Goal: Information Seeking & Learning: Learn about a topic

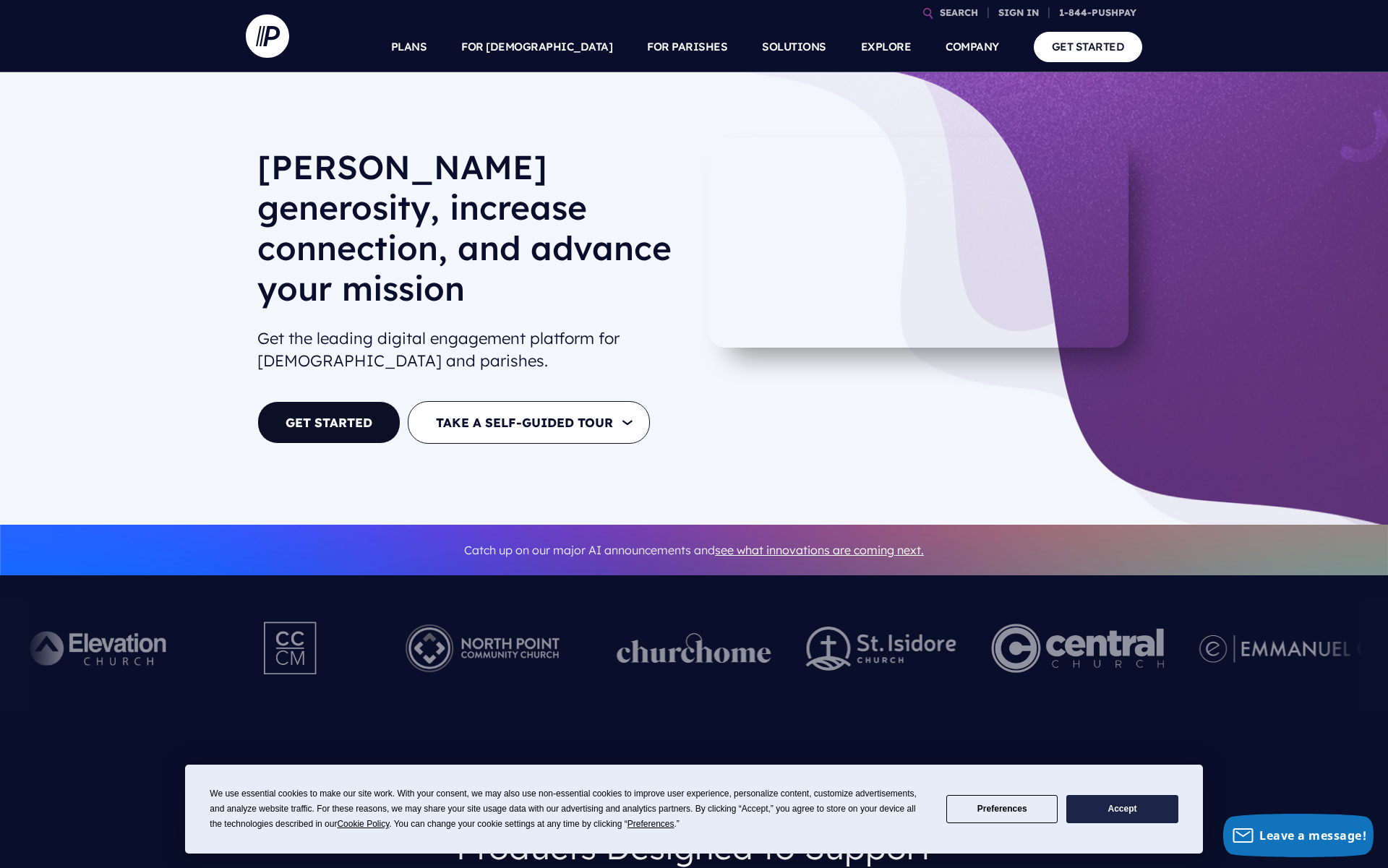
scroll to position [1, 0]
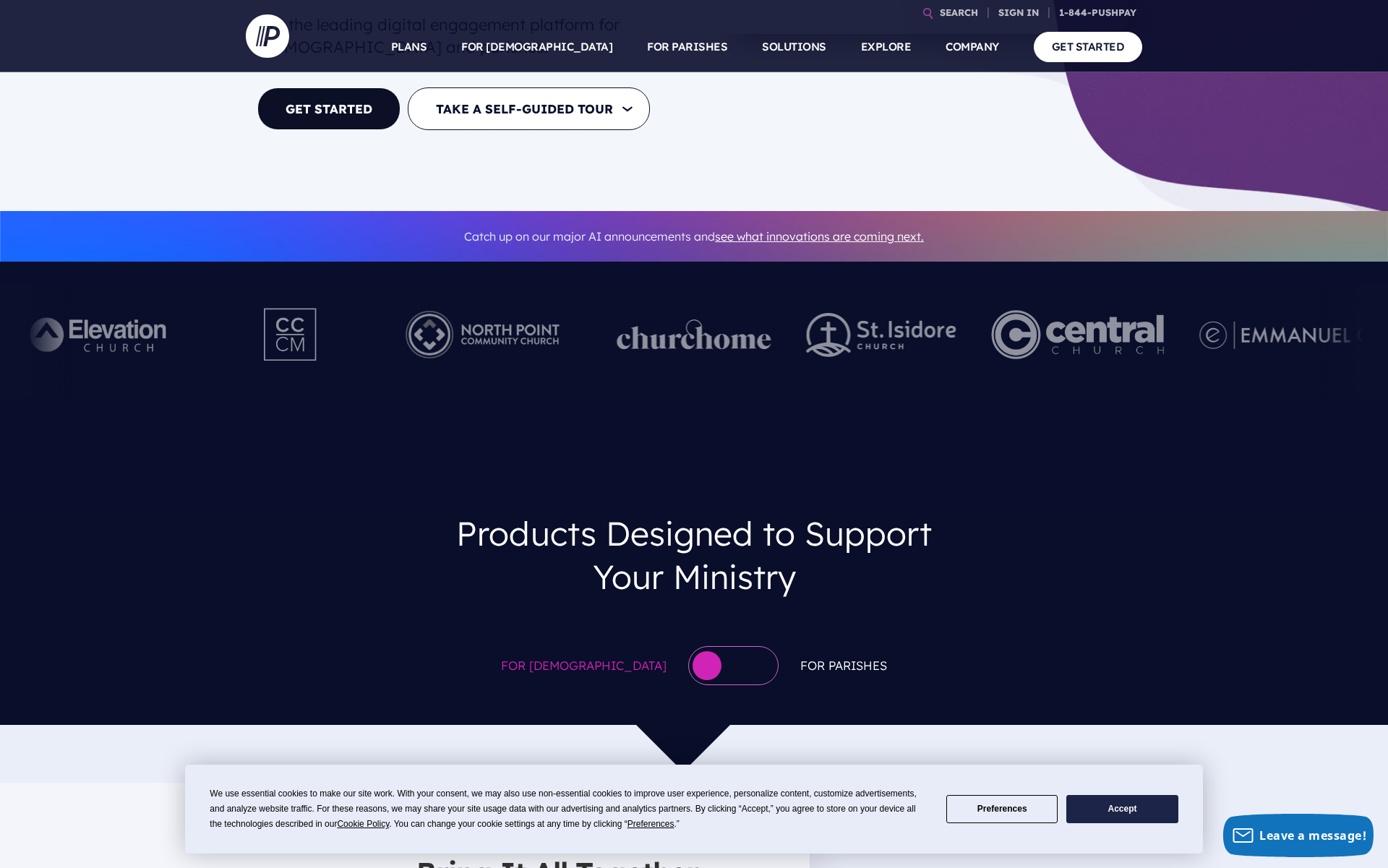
scroll to position [313, 0]
click at [383, 303] on img at bounding box center [482, 335] width 198 height 80
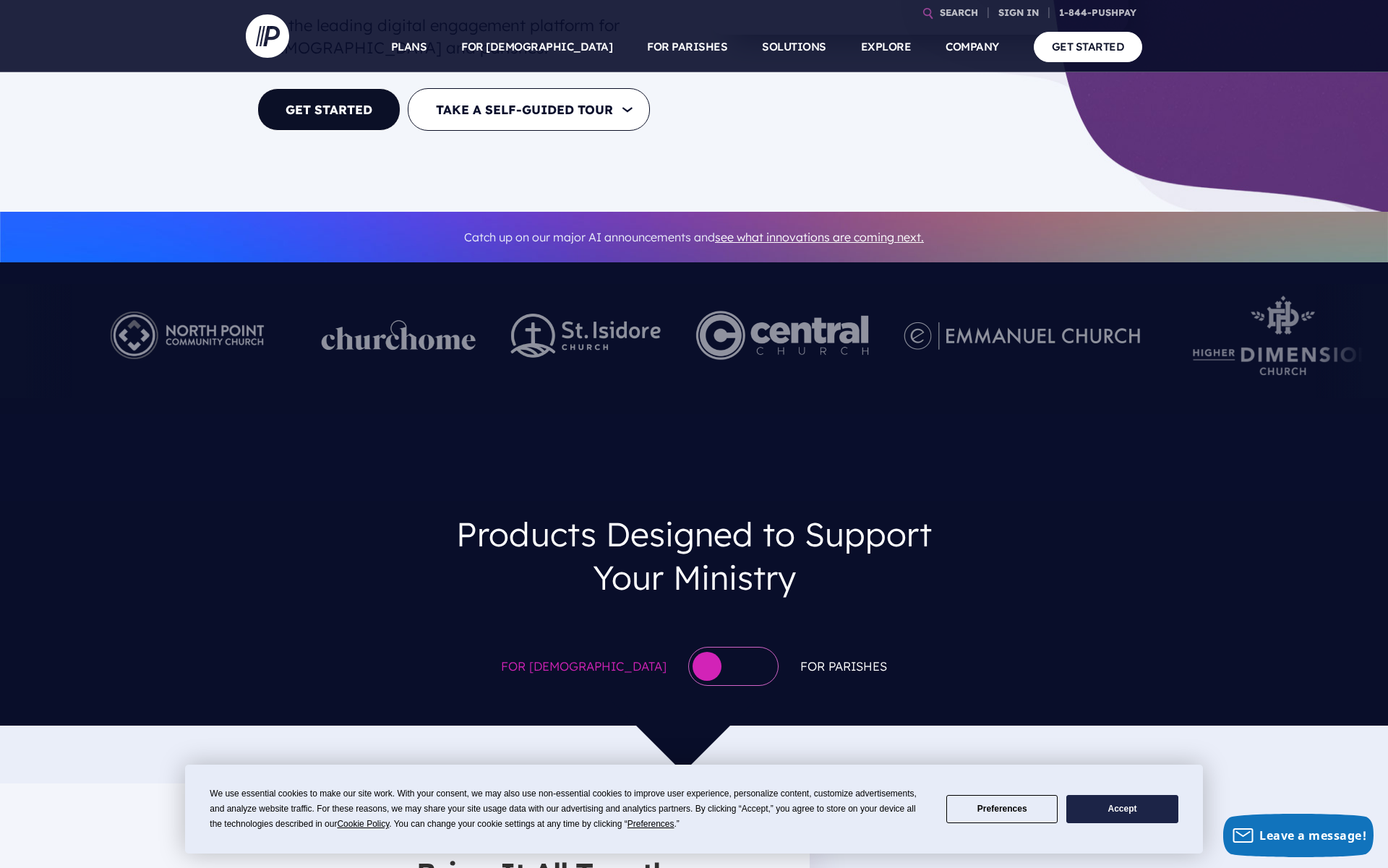
click at [304, 349] on div at bounding box center [398, 341] width 190 height 114
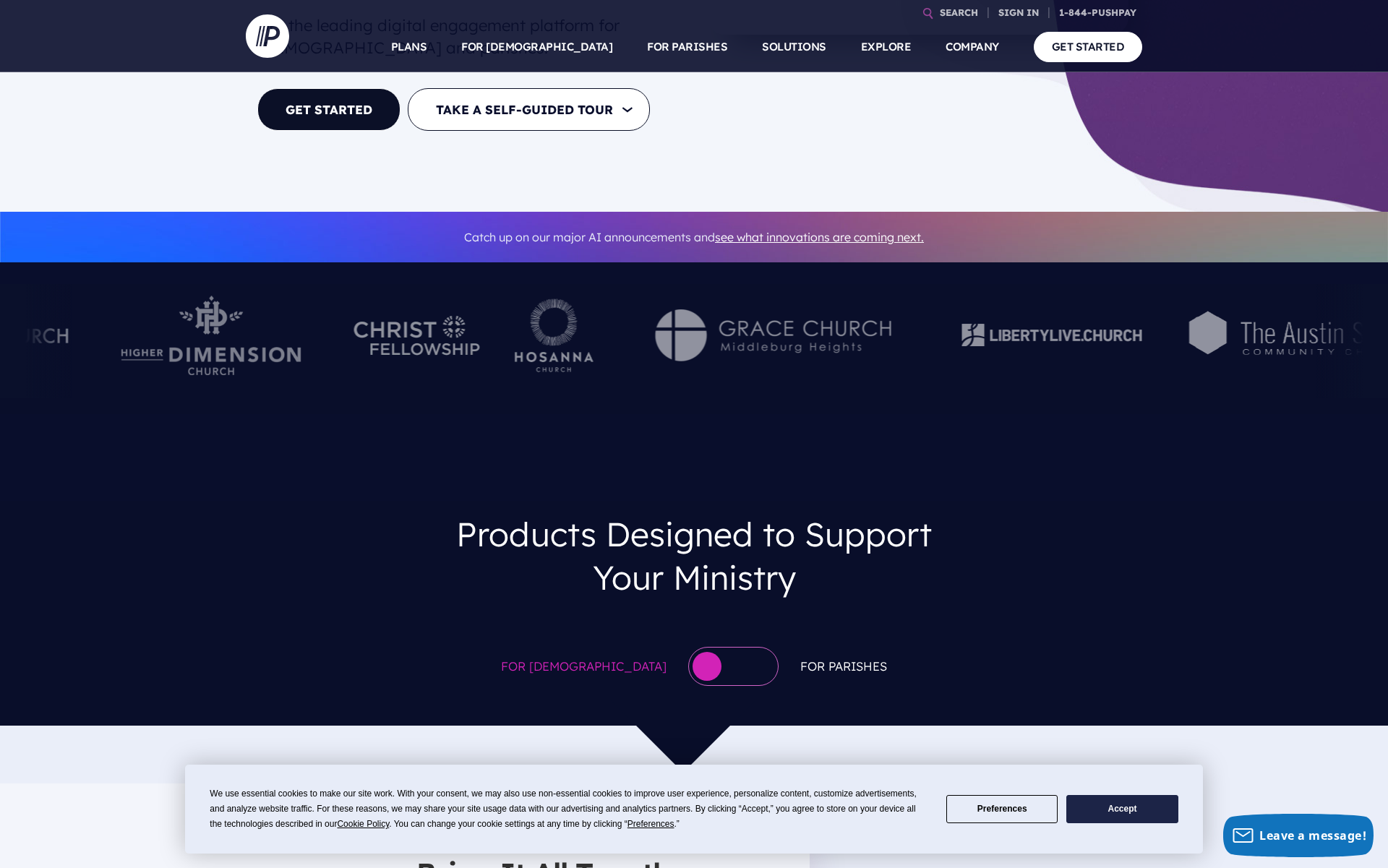
click at [375, 311] on div at bounding box center [416, 341] width 126 height 80
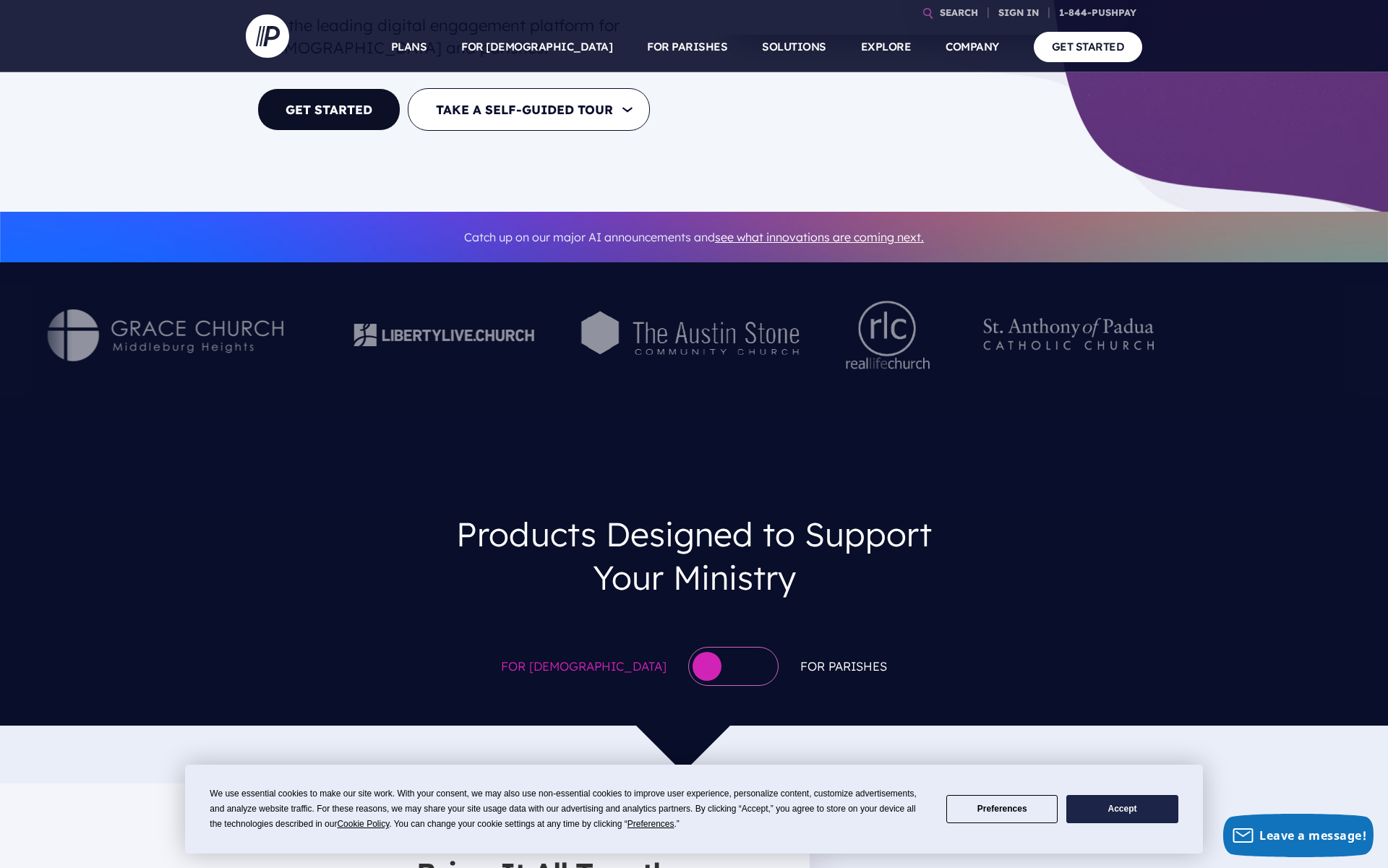
click at [375, 325] on div at bounding box center [444, 341] width 198 height 80
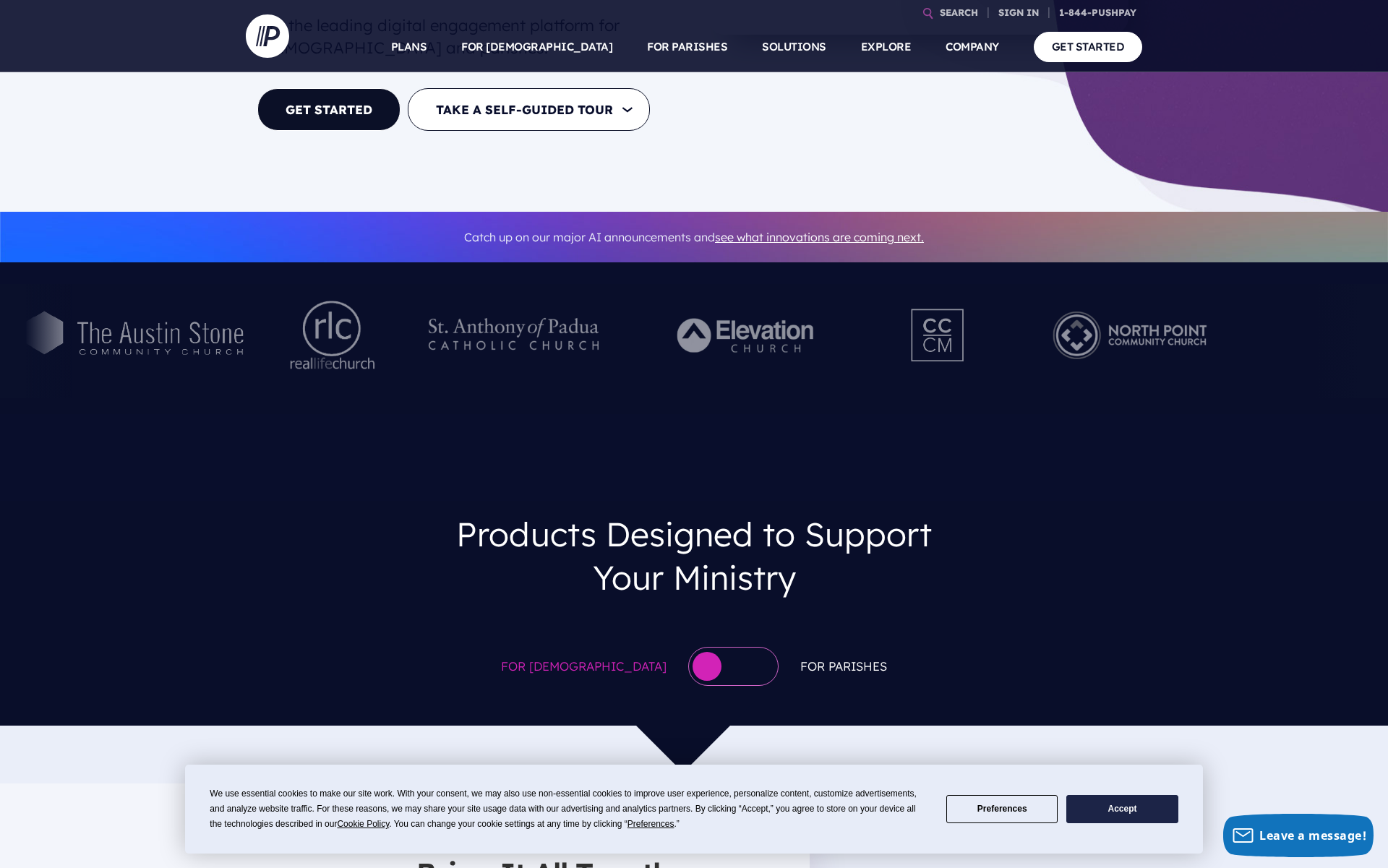
click at [445, 296] on img at bounding box center [514, 335] width 198 height 80
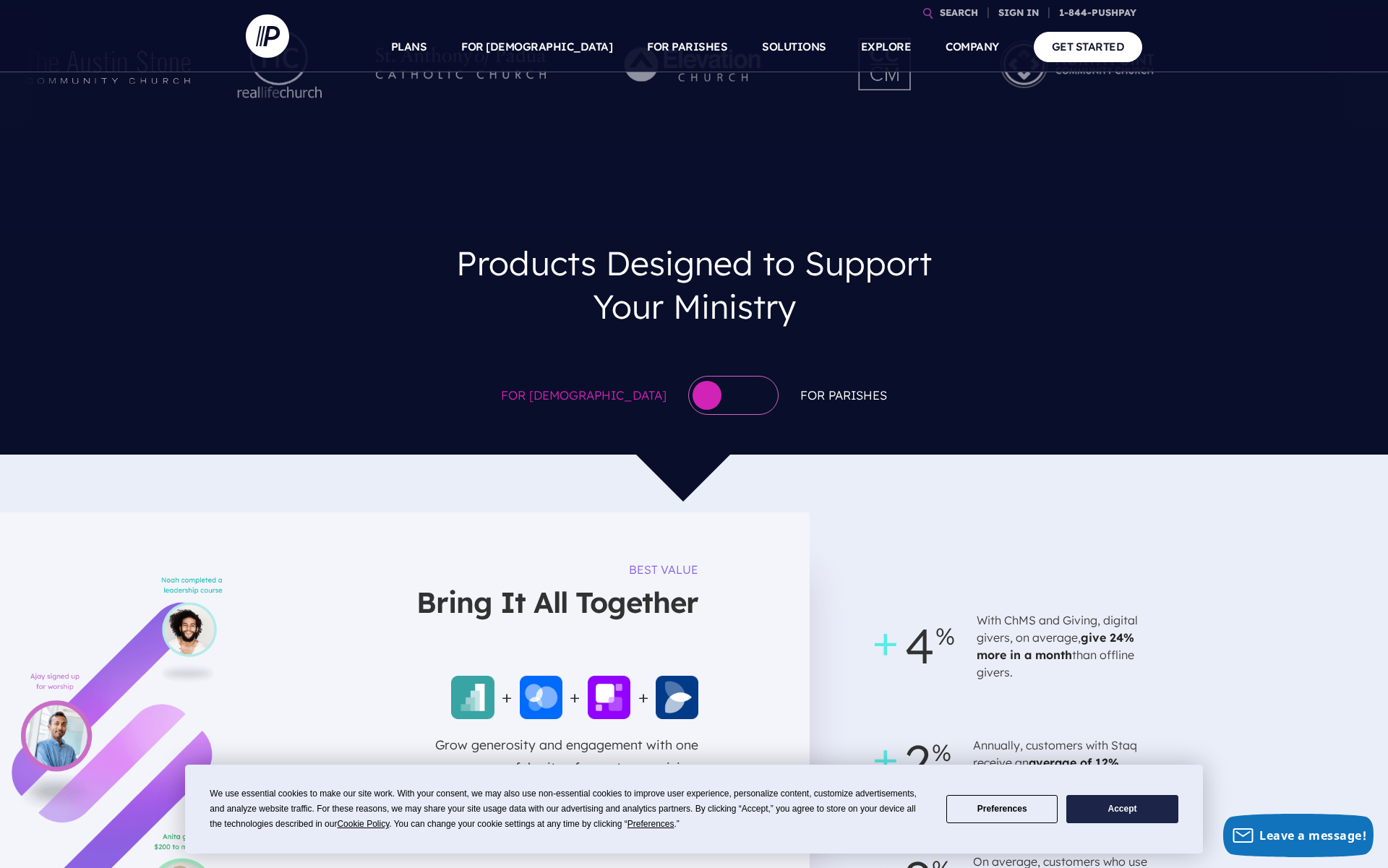
scroll to position [584, 0]
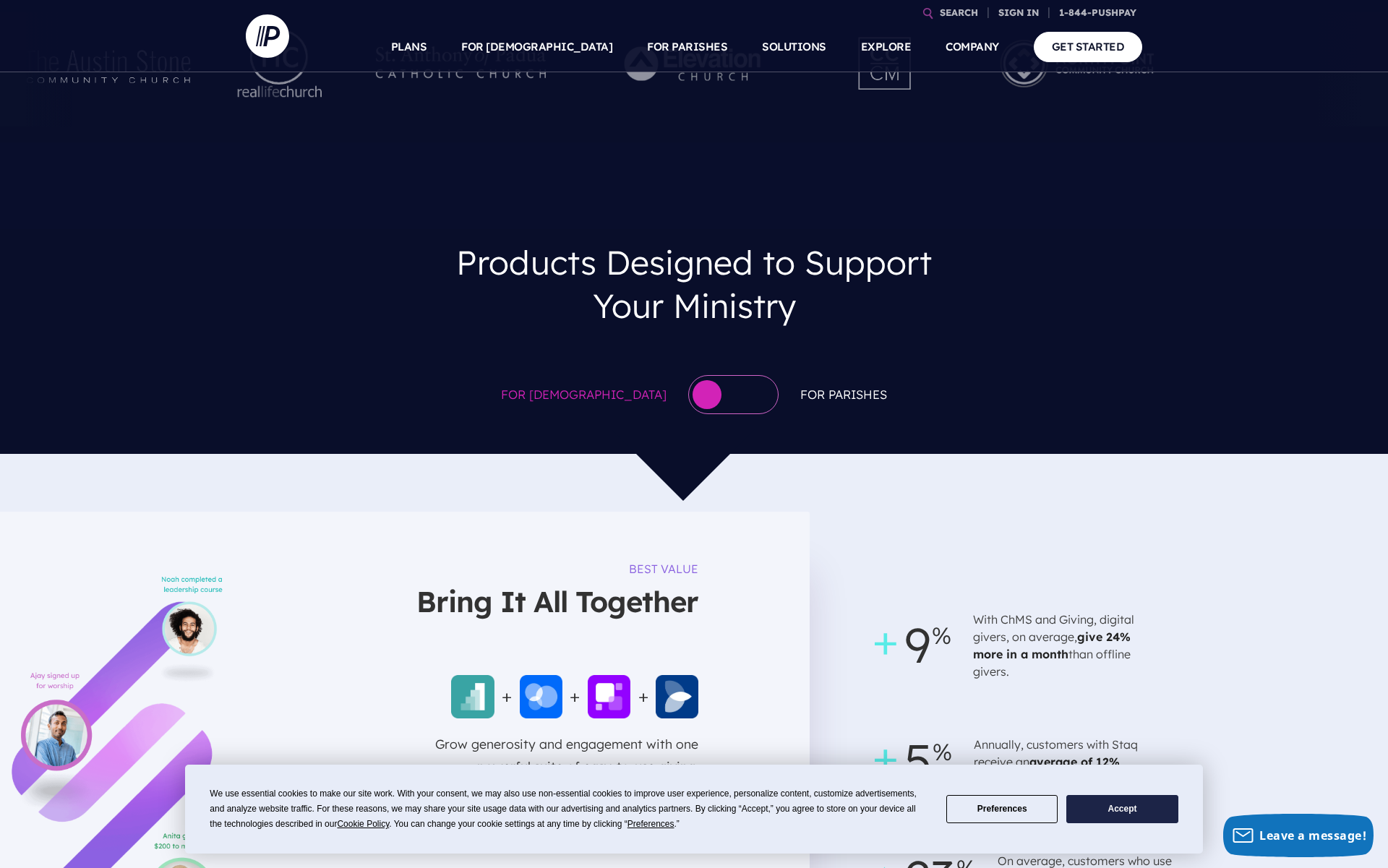
click at [699, 375] on div at bounding box center [734, 395] width 90 height 39
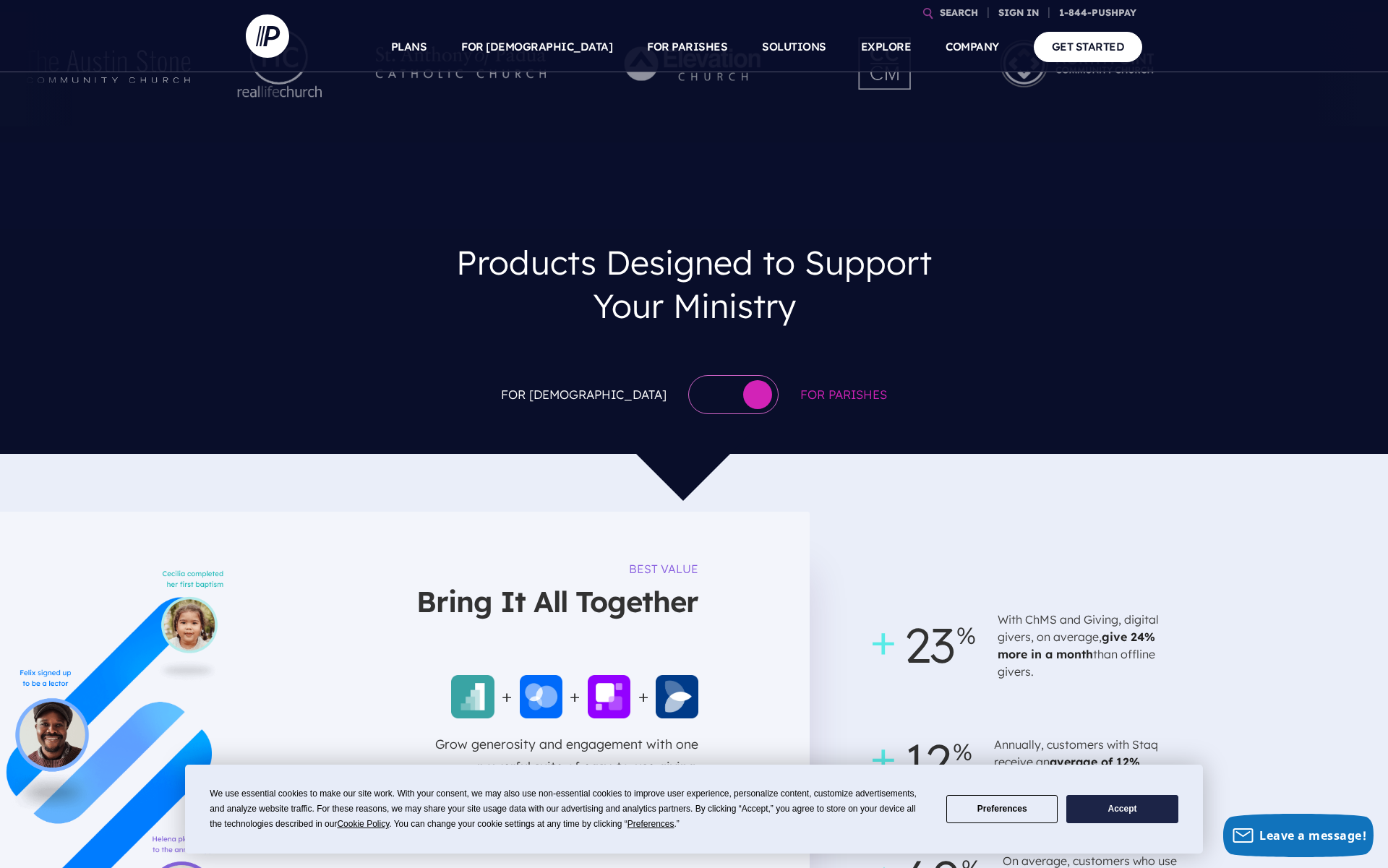
click at [689, 375] on div at bounding box center [734, 395] width 90 height 39
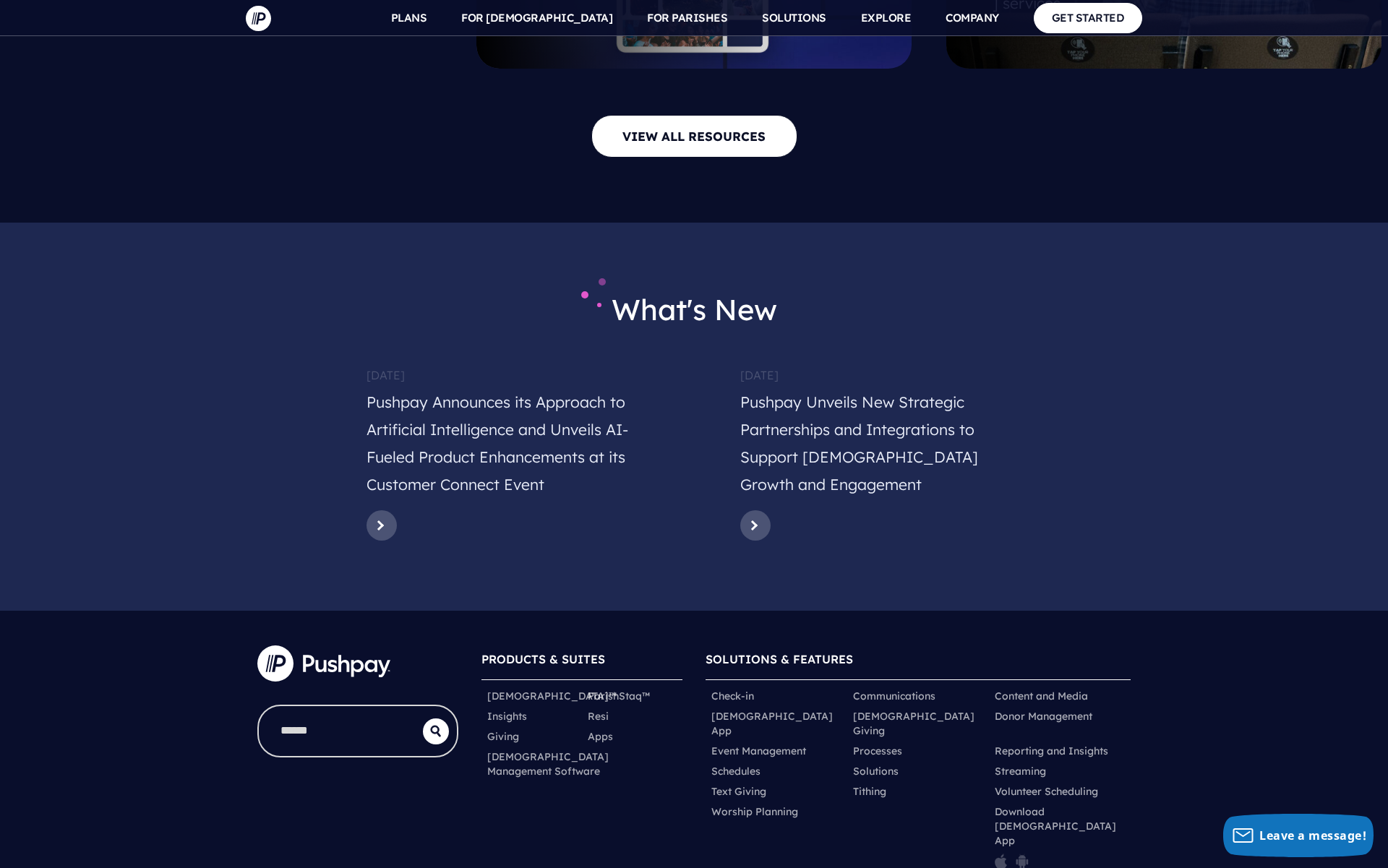
scroll to position [6832, 0]
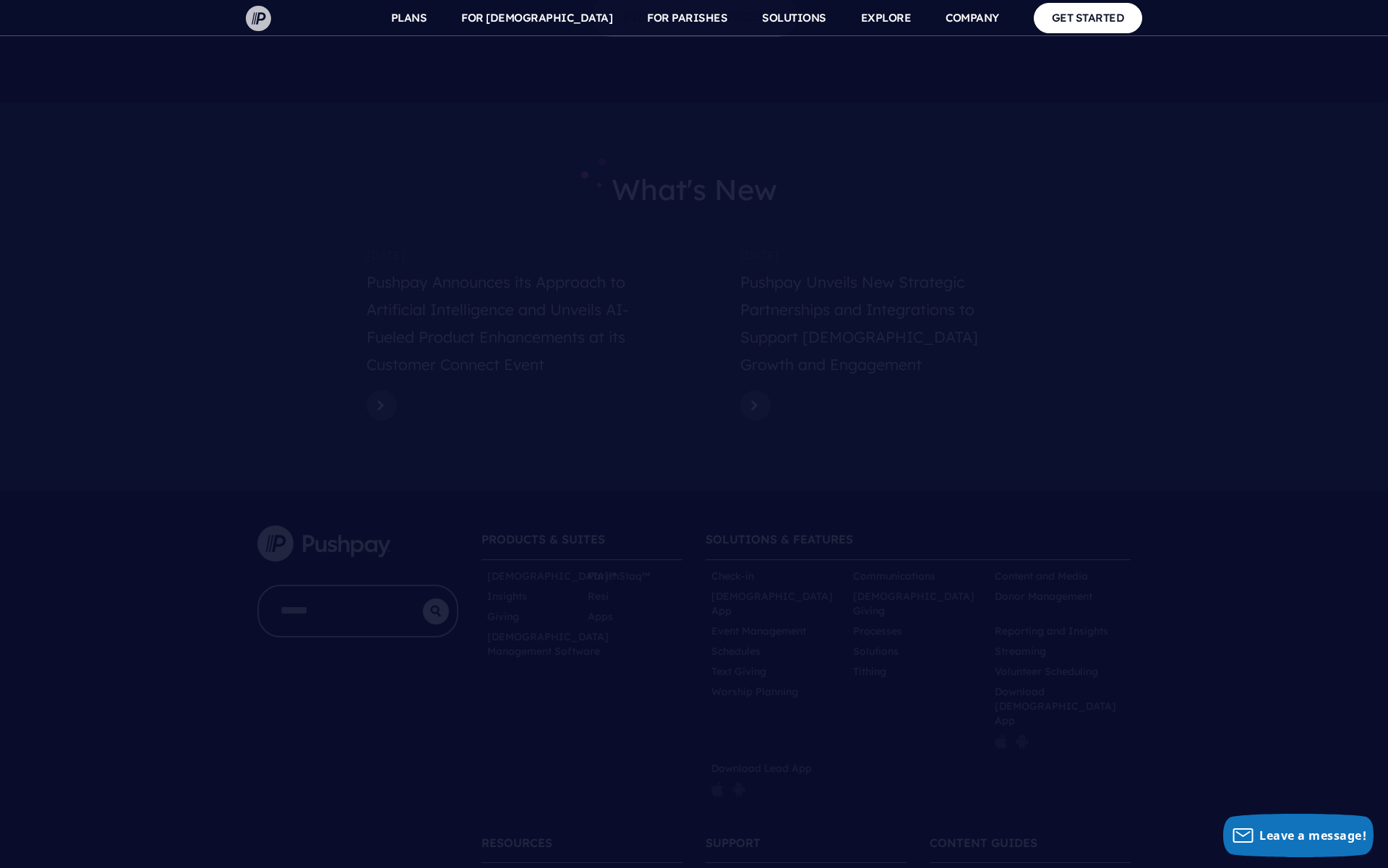
click at [250, 26] on img at bounding box center [258, 19] width 26 height 26
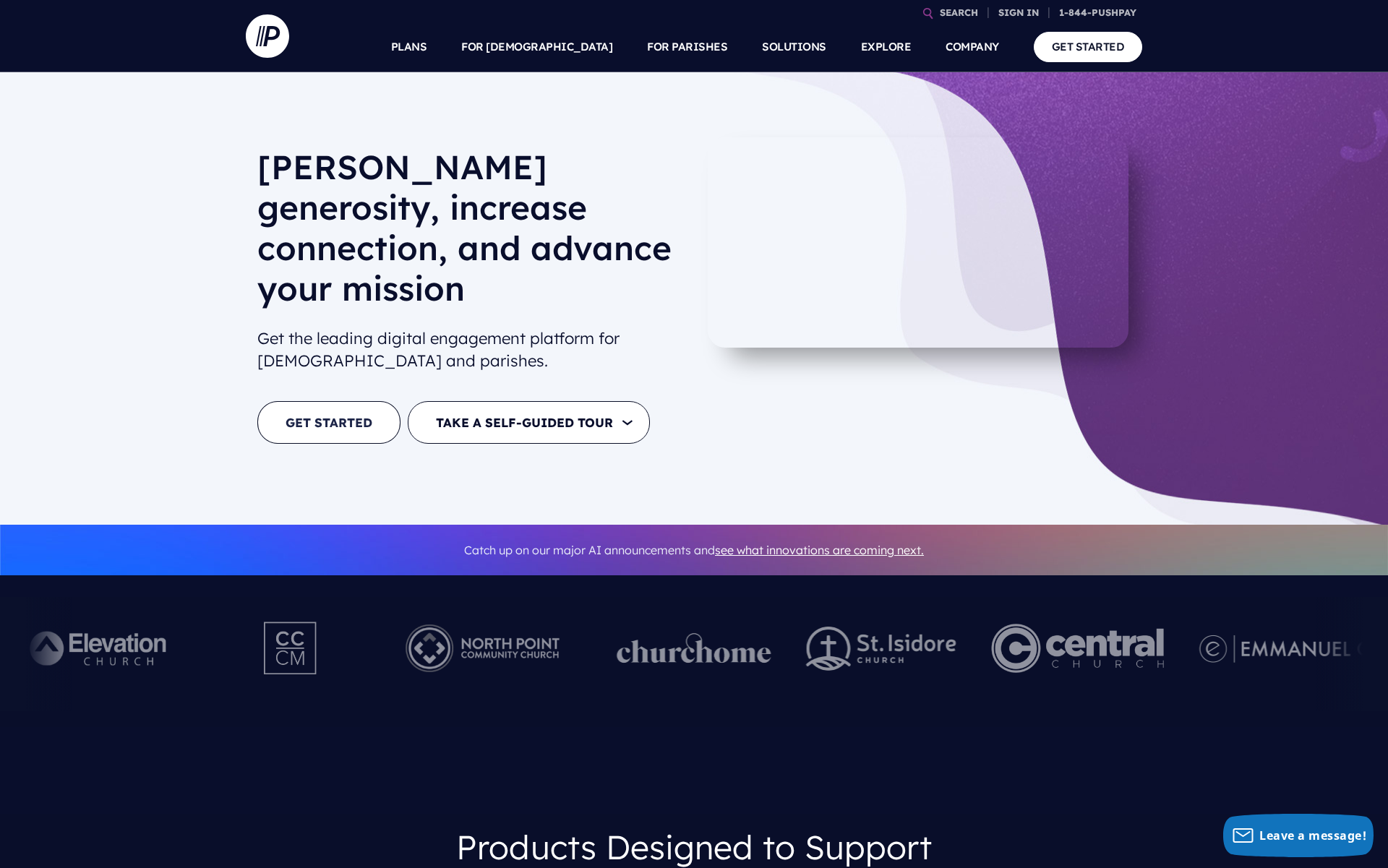
click at [361, 402] on link "GET STARTED" at bounding box center [329, 422] width 143 height 42
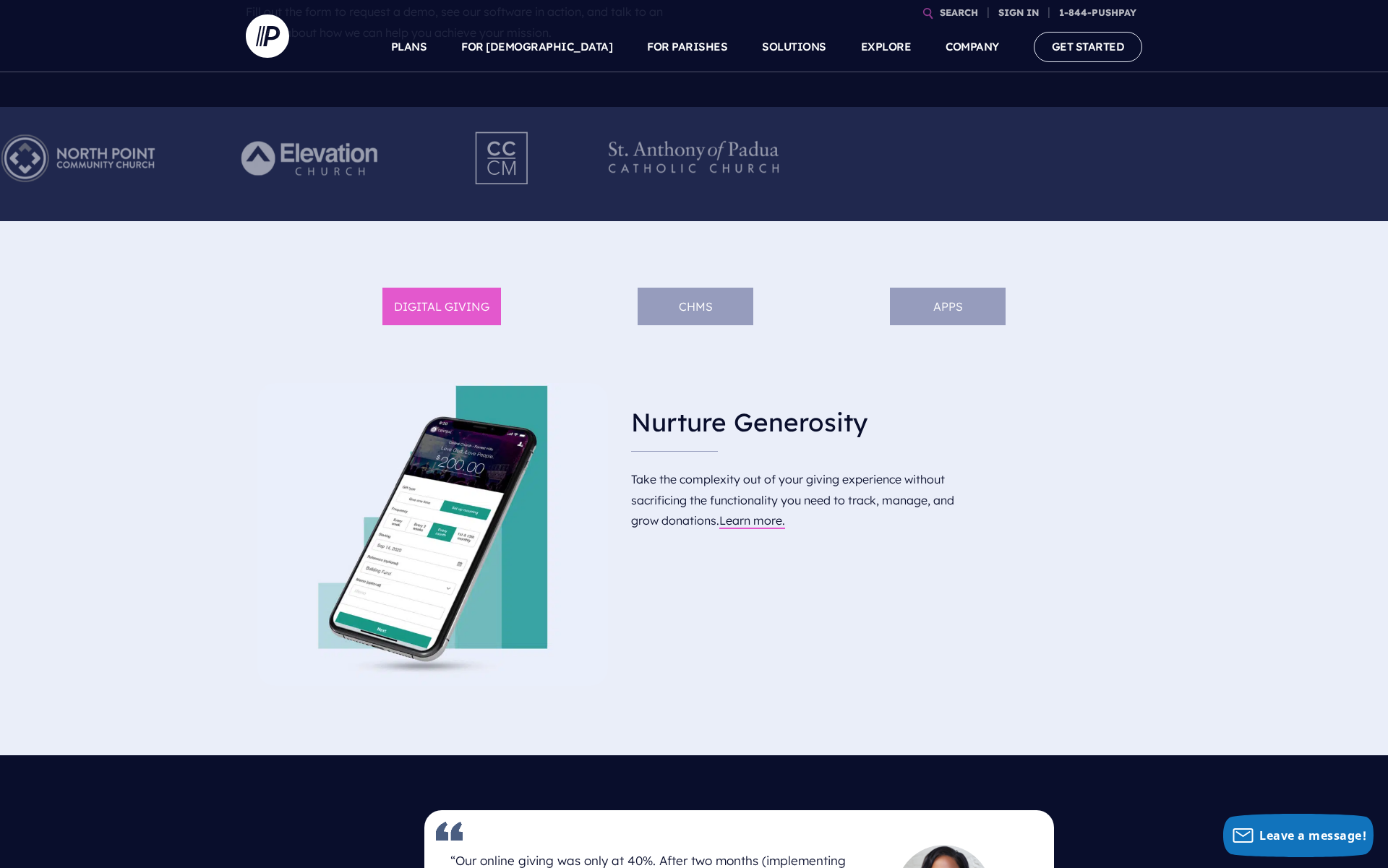
scroll to position [500, 0]
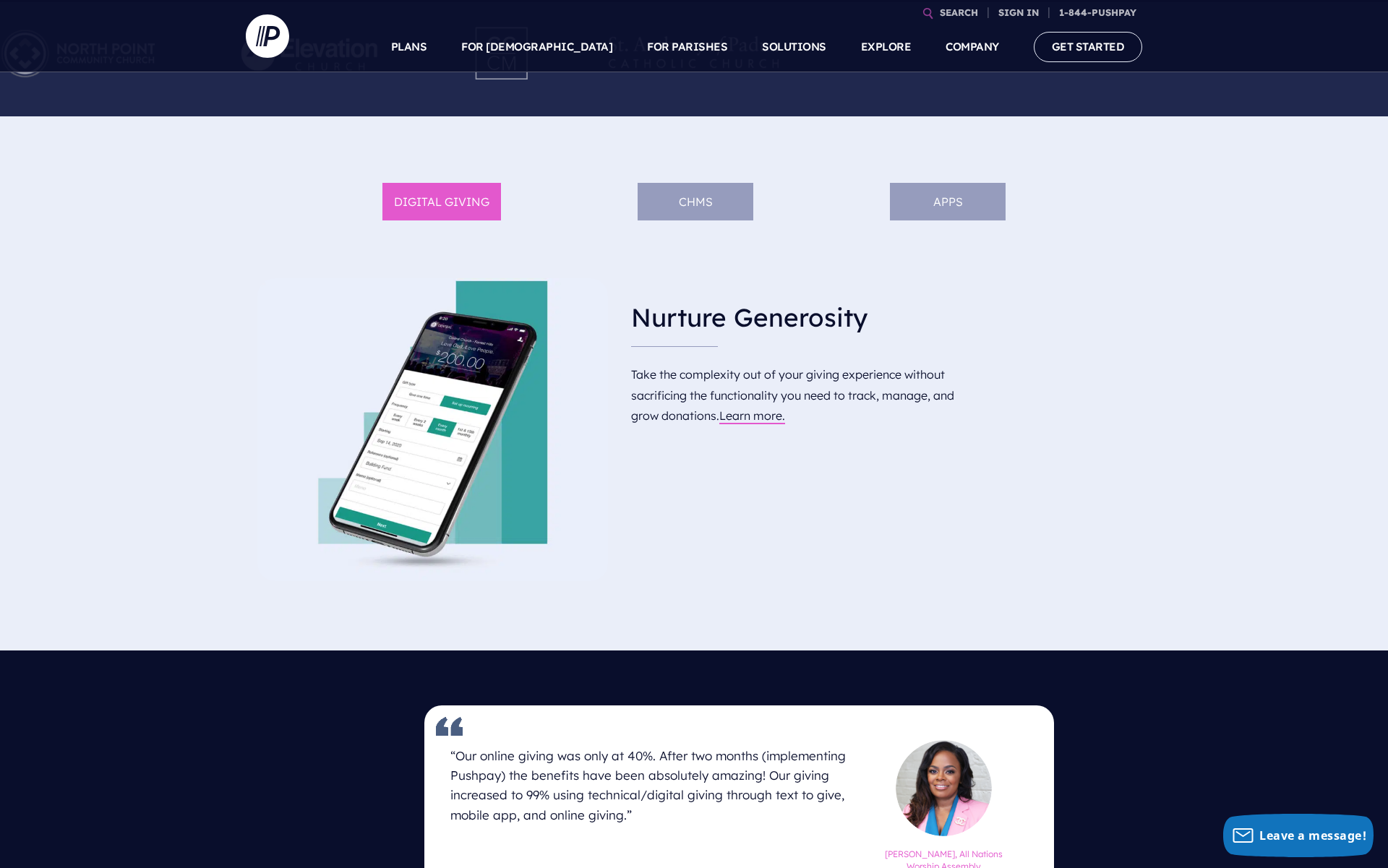
click at [718, 183] on li "ChMS" at bounding box center [695, 201] width 116 height 38
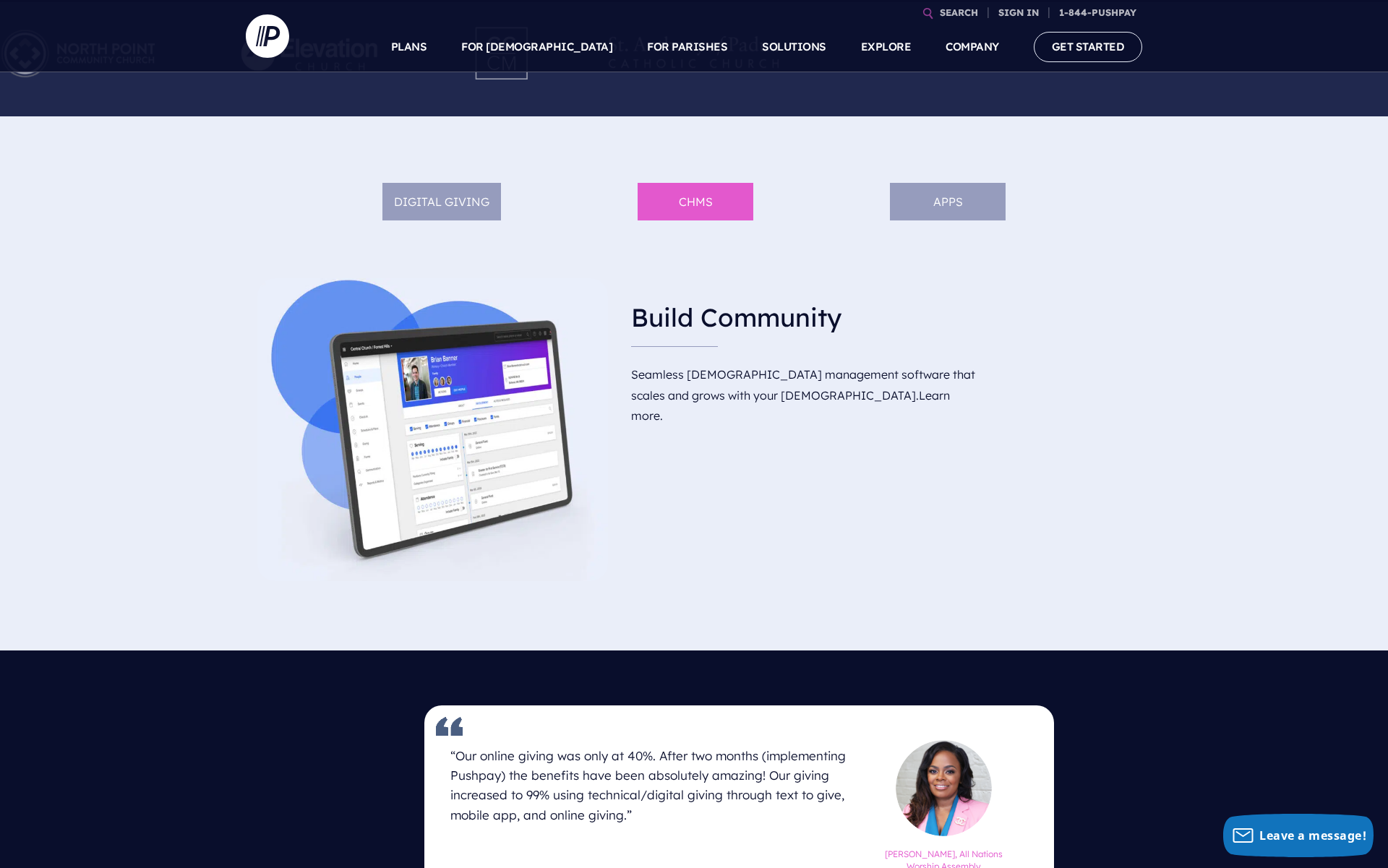
click at [459, 183] on li "DIGITAL GIVING" at bounding box center [441, 201] width 119 height 38
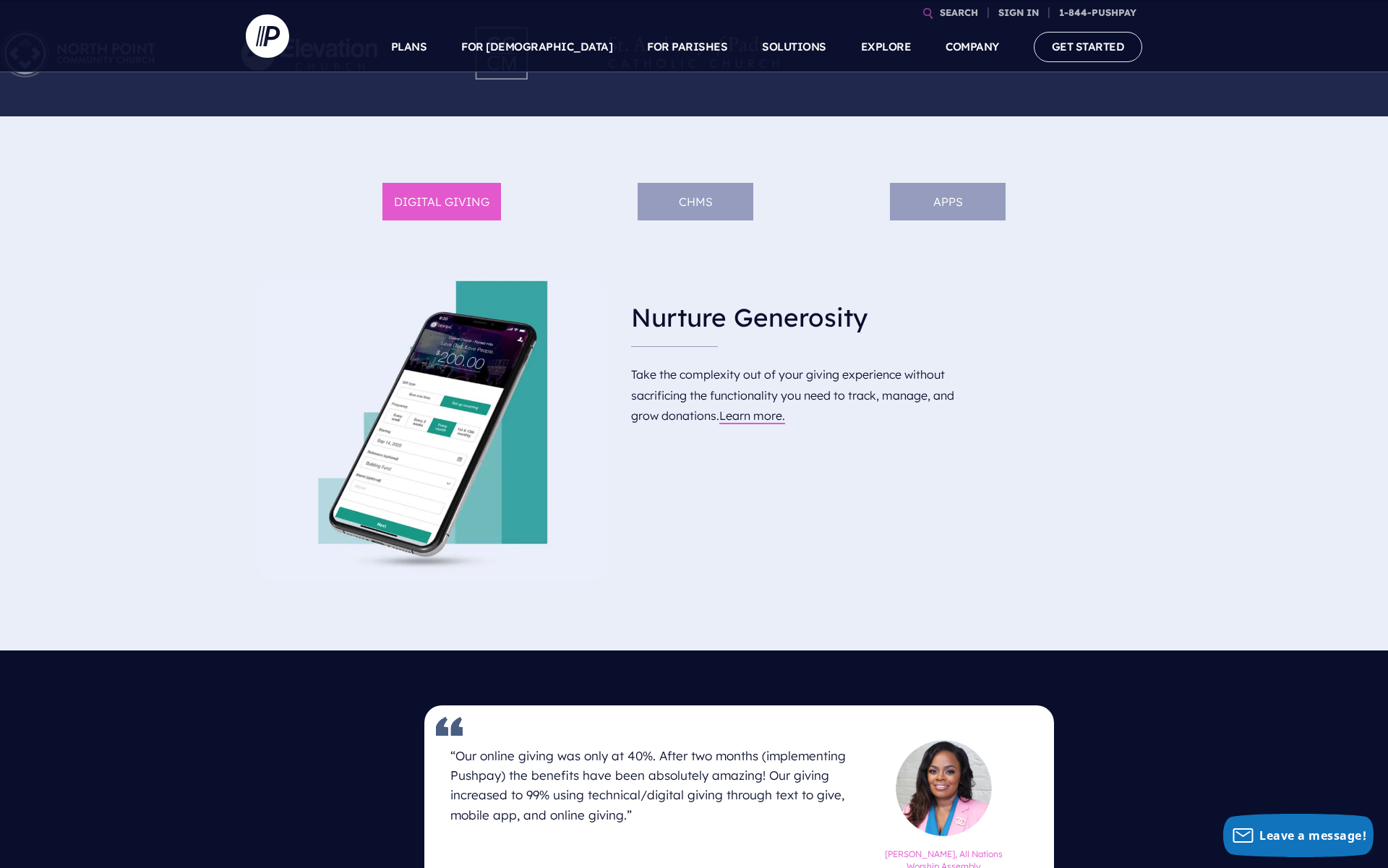
scroll to position [656, 0]
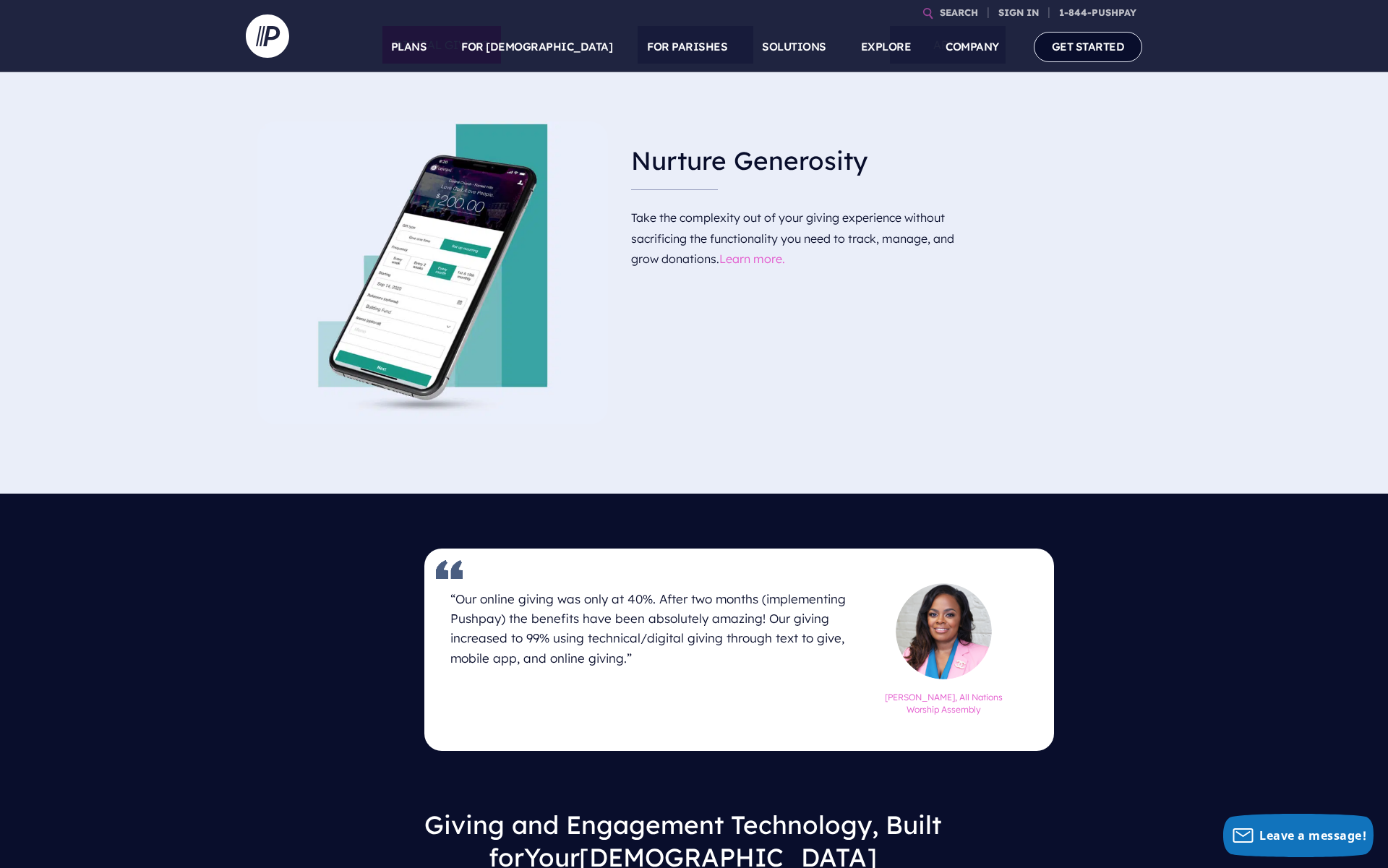
click at [759, 251] on link "Learn more." at bounding box center [751, 258] width 66 height 15
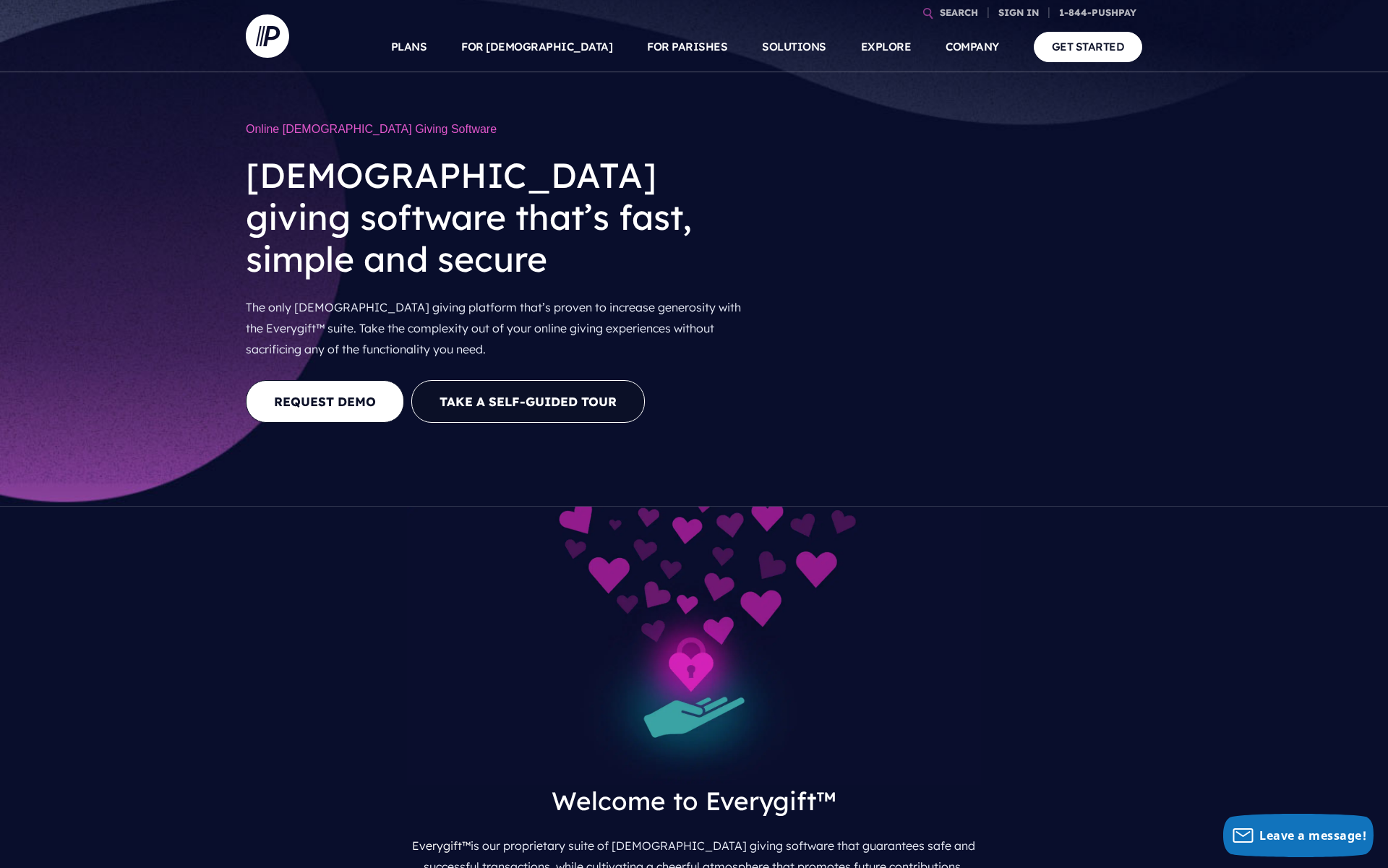
click at [958, 292] on video at bounding box center [962, 281] width 361 height 180
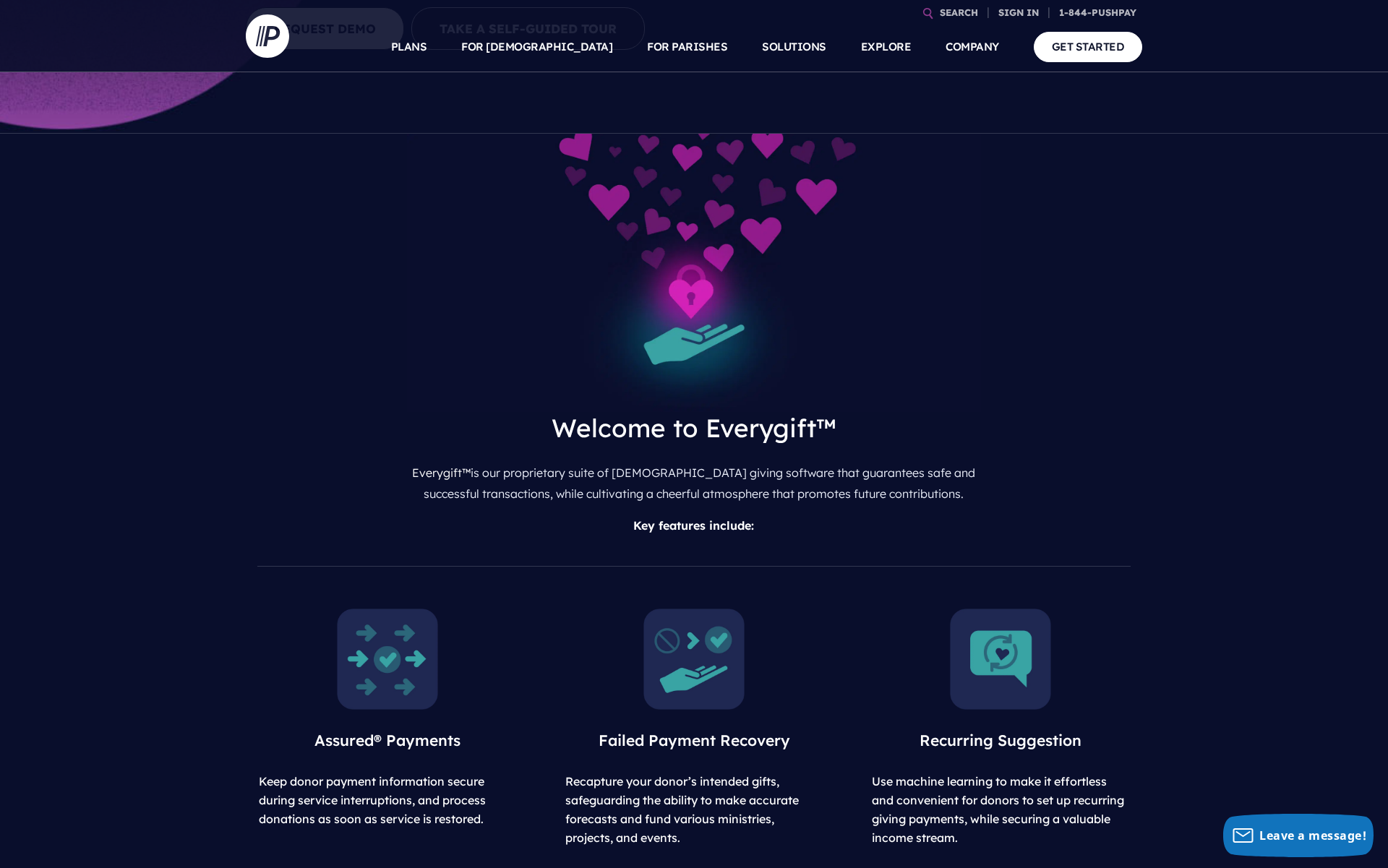
scroll to position [374, 0]
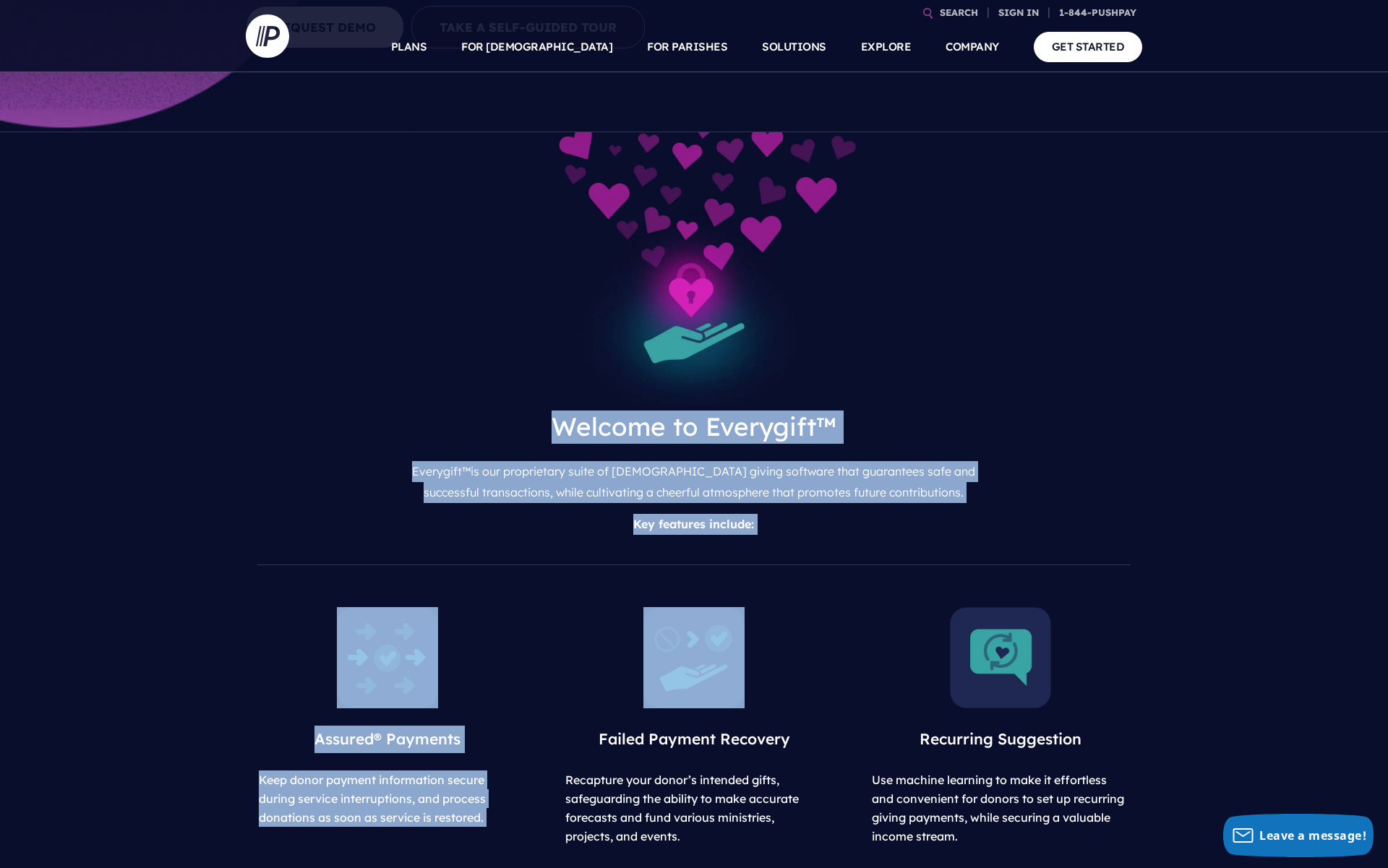
drag, startPoint x: 778, startPoint y: 602, endPoint x: 774, endPoint y: 336, distance: 266.0
click at [774, 336] on img at bounding box center [694, 272] width 575 height 279
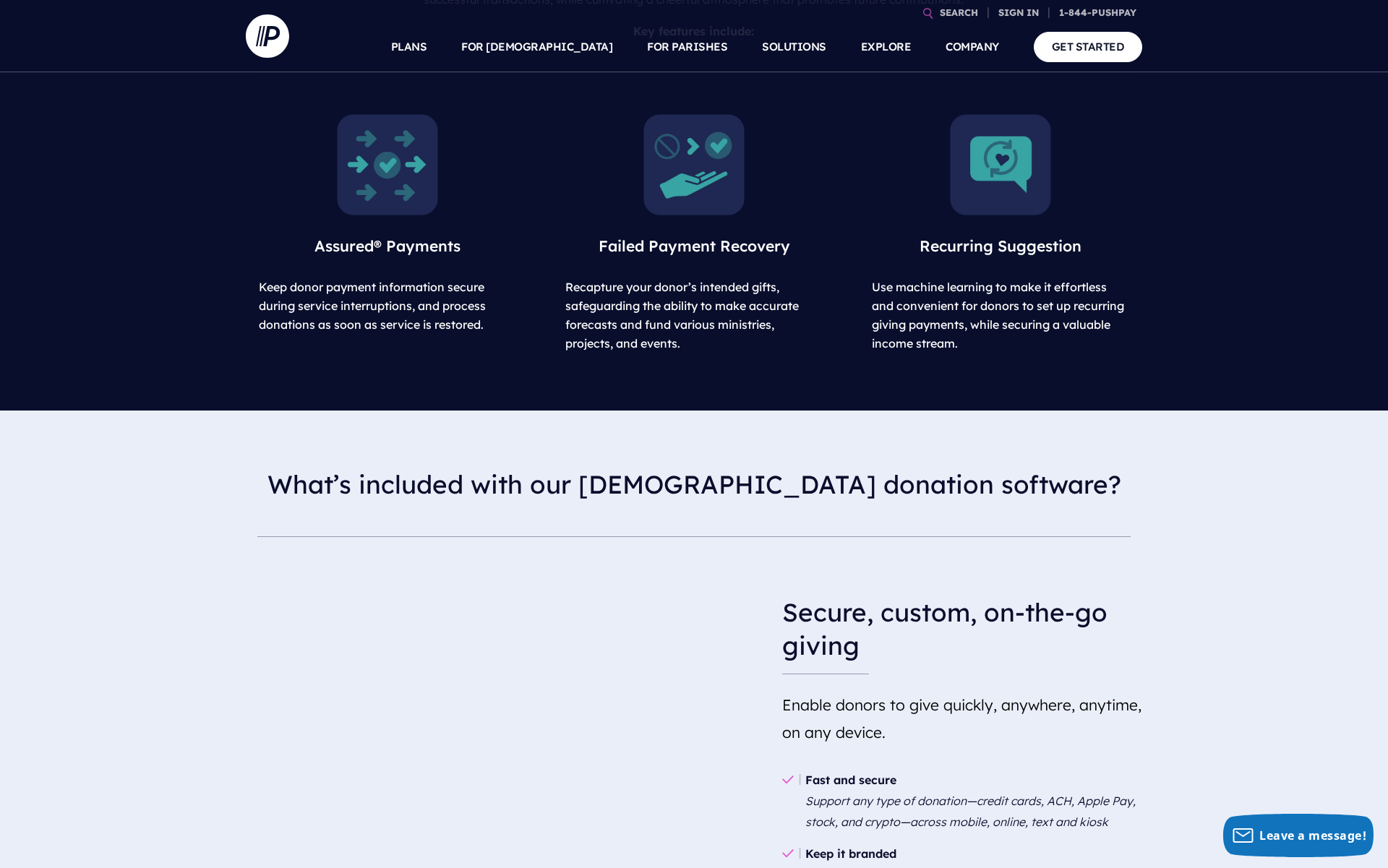
click at [748, 410] on div "What’s included with our [DEMOGRAPHIC_DATA] donation software?" at bounding box center [694, 486] width 1388 height 152
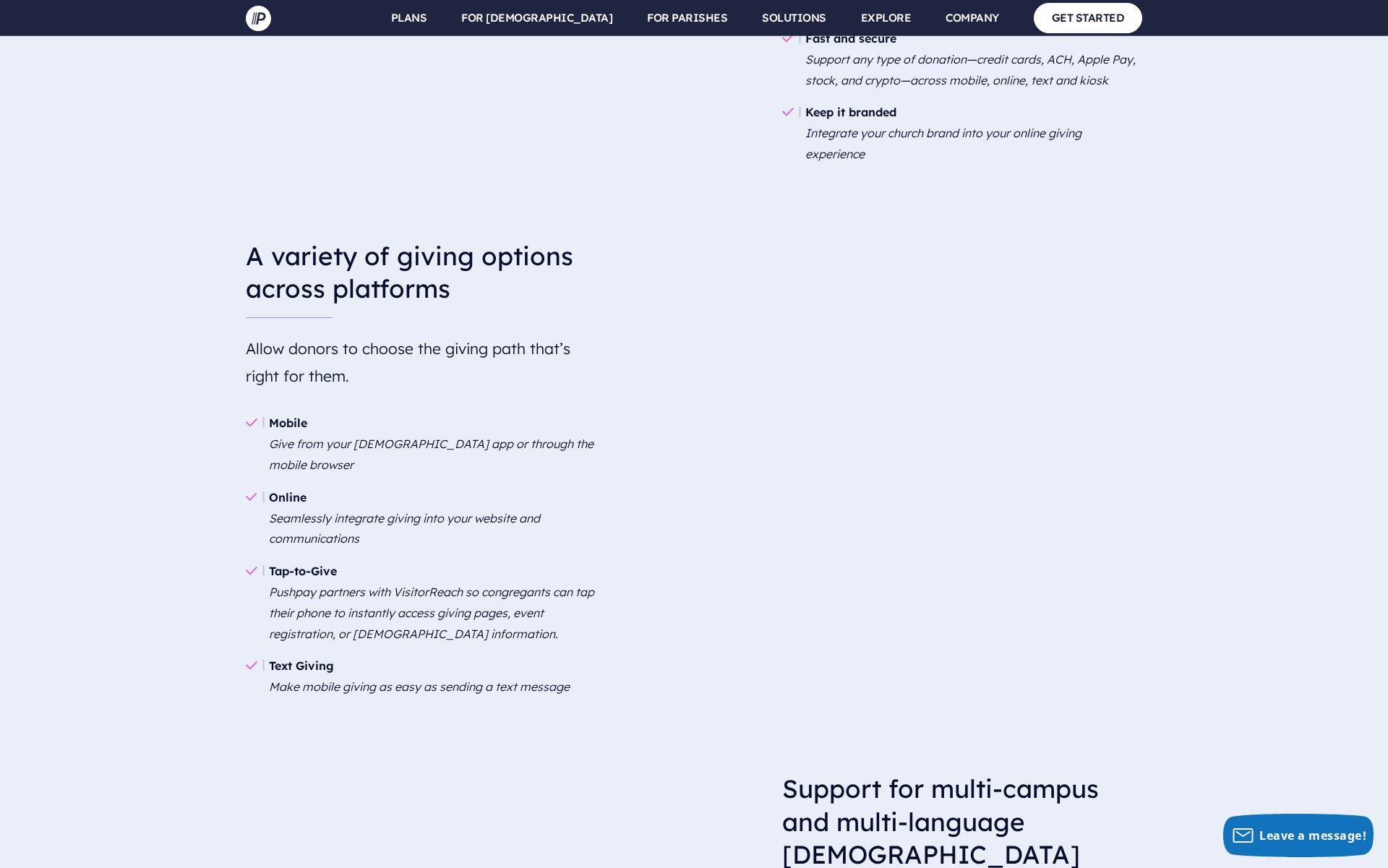
scroll to position [1609, 0]
drag, startPoint x: 667, startPoint y: 497, endPoint x: 611, endPoint y: 695, distance: 205.8
click at [612, 701] on div "A variety of giving options across platforms Allow donors to choose the giving …" at bounding box center [694, 470] width 1388 height 532
click at [611, 695] on div "A variety of giving options across platforms Allow donors to choose the giving …" at bounding box center [694, 470] width 1388 height 532
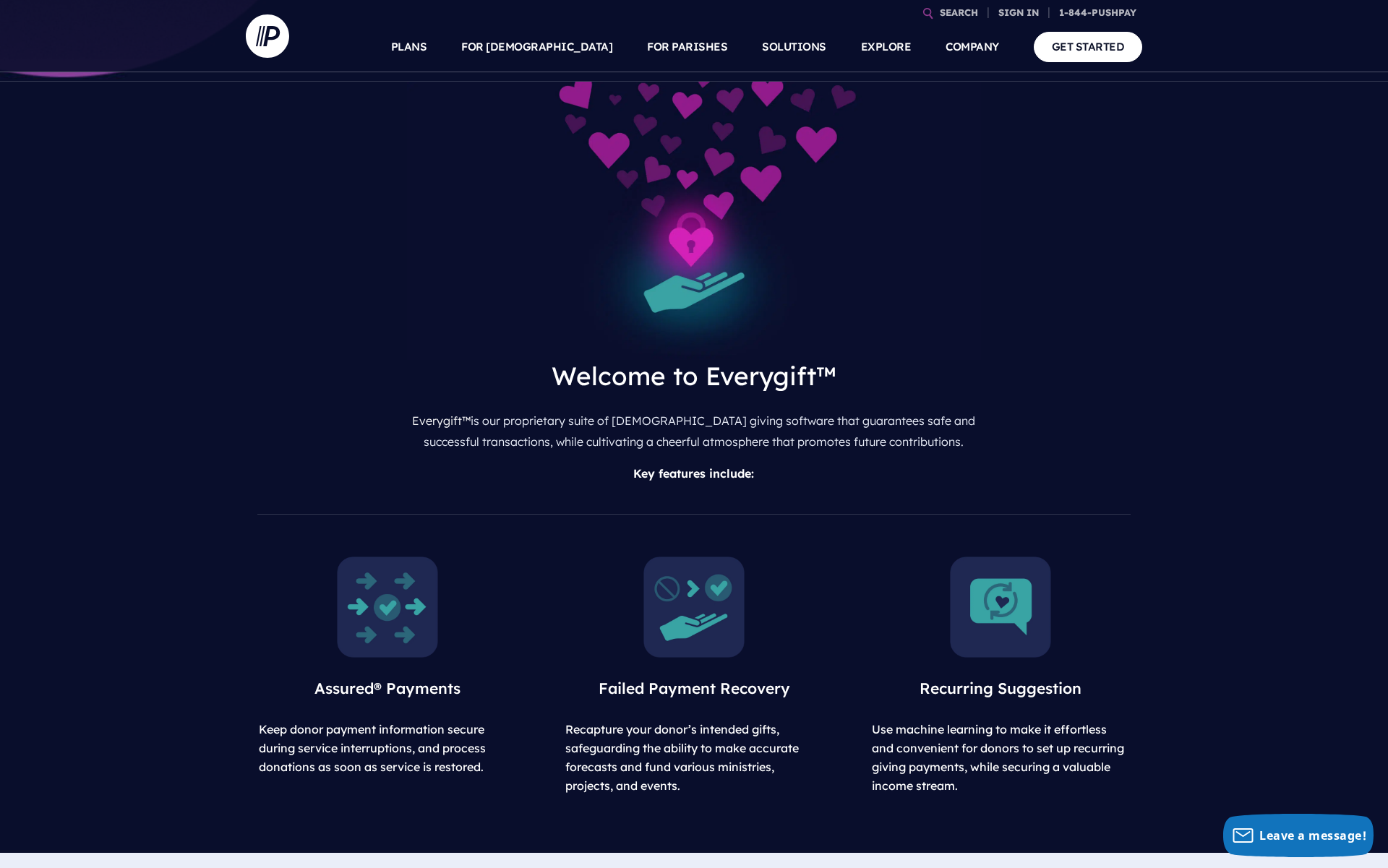
scroll to position [0, 0]
